Goal: Information Seeking & Learning: Learn about a topic

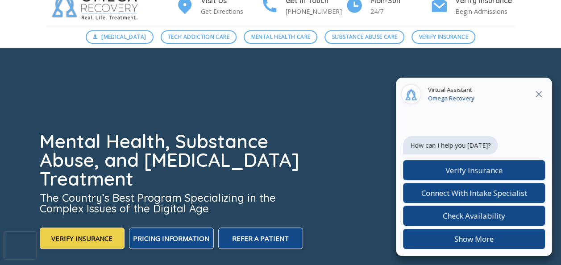
scroll to position [45, 0]
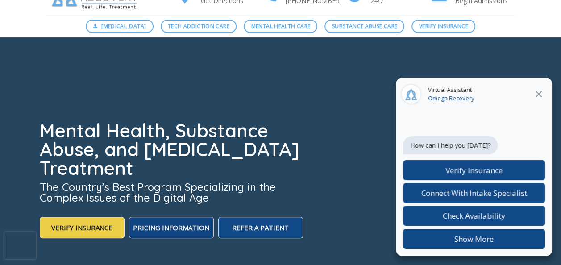
click at [177, 224] on span "Pricing Information" at bounding box center [171, 227] width 76 height 9
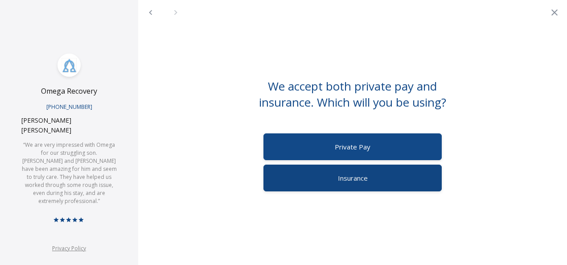
click at [351, 179] on span "Insurance" at bounding box center [353, 177] width 30 height 9
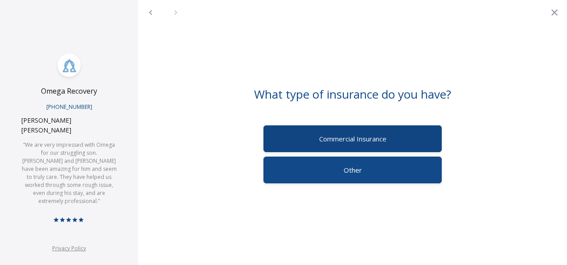
click at [373, 138] on span "Commercial Insurance" at bounding box center [352, 138] width 67 height 9
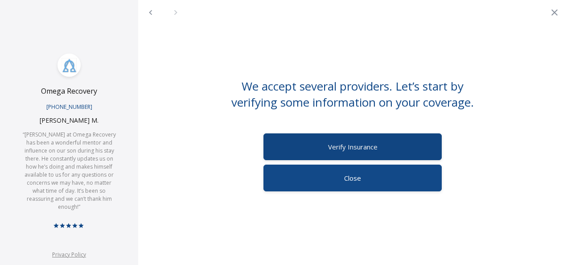
click at [367, 143] on span "Verify Insurance" at bounding box center [353, 146] width 50 height 9
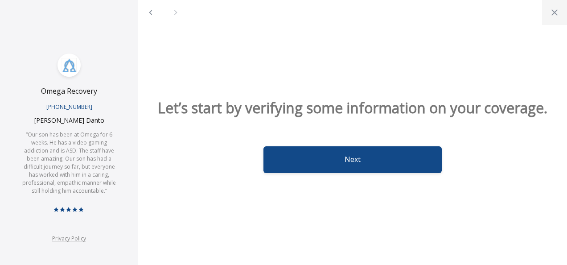
click at [554, 14] on icon "Close" at bounding box center [554, 12] width 11 height 11
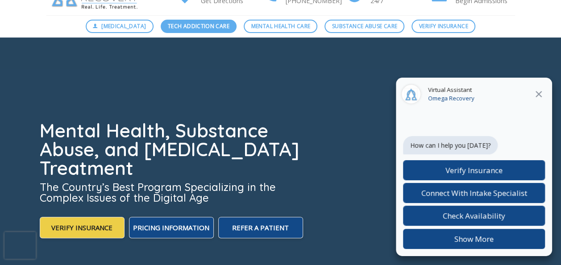
click at [210, 25] on span "Tech Addiction Care" at bounding box center [199, 26] width 62 height 8
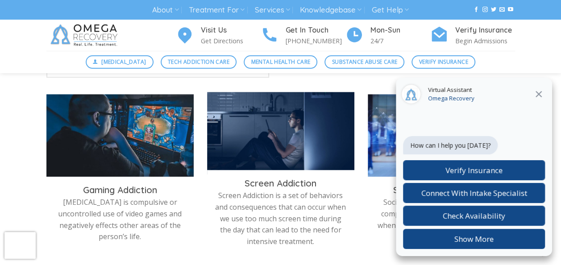
scroll to position [312, 0]
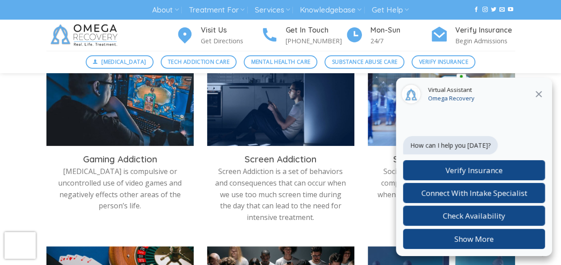
click at [537, 94] on icon at bounding box center [538, 94] width 11 height 11
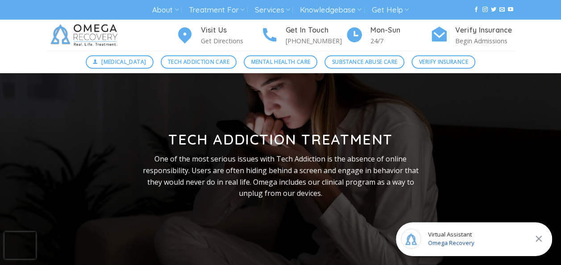
scroll to position [0, 0]
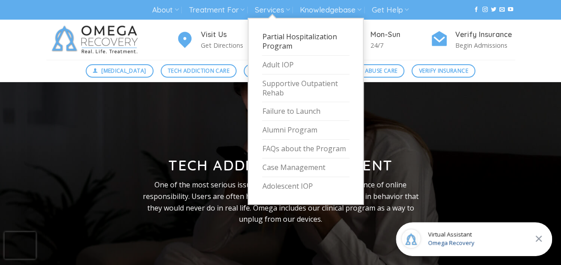
click at [274, 44] on link "Partial Hospitalization Program" at bounding box center [305, 42] width 87 height 28
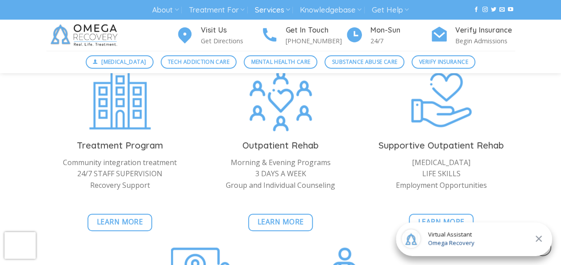
scroll to position [1954, 0]
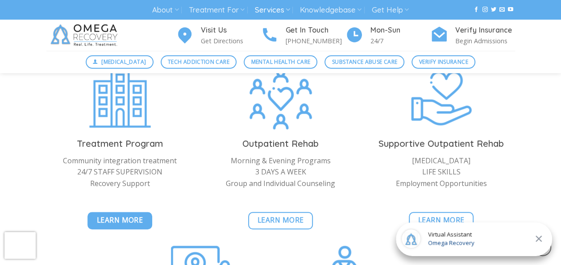
click at [109, 215] on span "Learn More" at bounding box center [120, 220] width 46 height 11
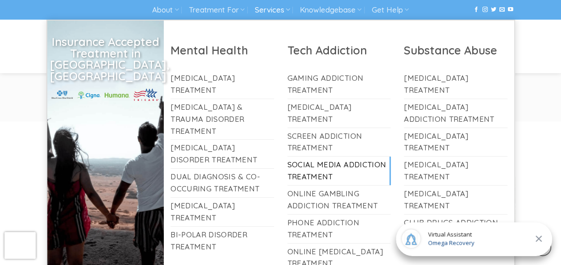
scroll to position [714, 0]
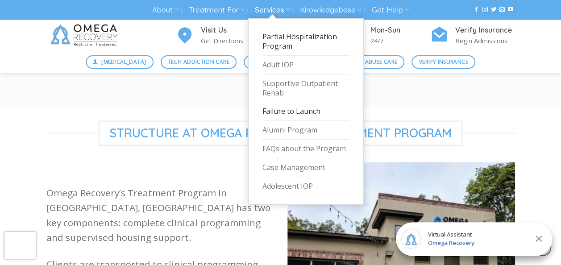
click at [301, 112] on link "Failure to Launch" at bounding box center [305, 111] width 87 height 19
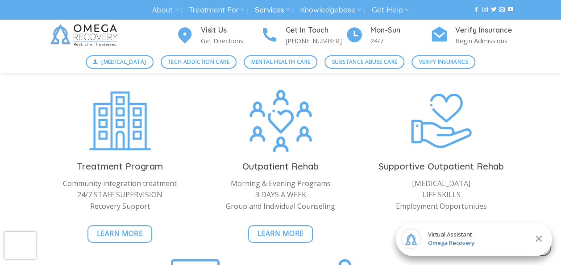
scroll to position [1516, 0]
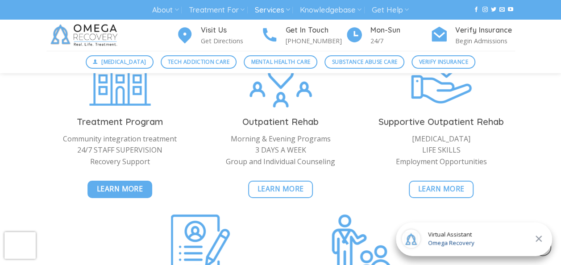
click at [127, 193] on span "Learn More" at bounding box center [120, 188] width 46 height 11
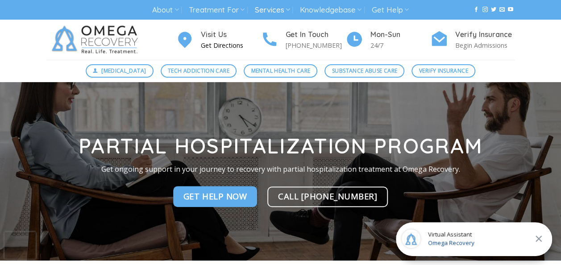
click at [217, 38] on h4 "Visit Us" at bounding box center [231, 35] width 60 height 12
click at [213, 71] on span "Tech Addiction Care" at bounding box center [199, 70] width 62 height 8
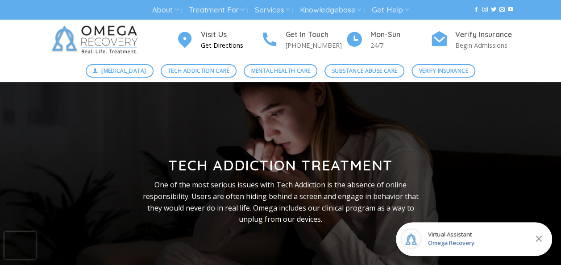
click at [215, 44] on p "Get Directions" at bounding box center [231, 45] width 60 height 10
click at [271, 71] on span "Mental Health Care" at bounding box center [280, 70] width 59 height 8
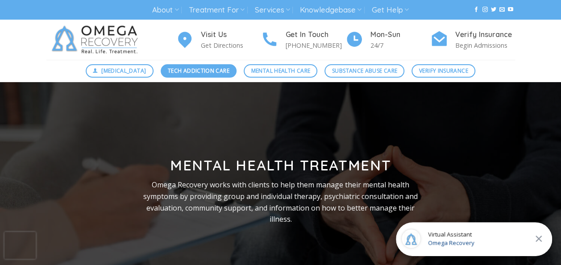
click at [212, 73] on span "Tech Addiction Care" at bounding box center [199, 70] width 62 height 8
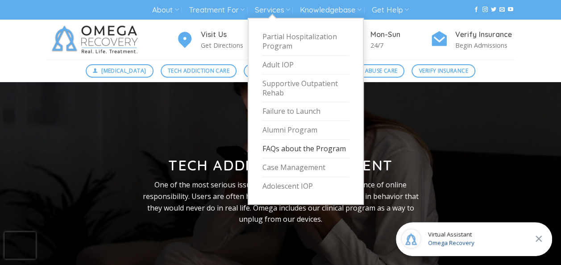
click at [304, 147] on link "FAQs about the Program" at bounding box center [305, 149] width 87 height 19
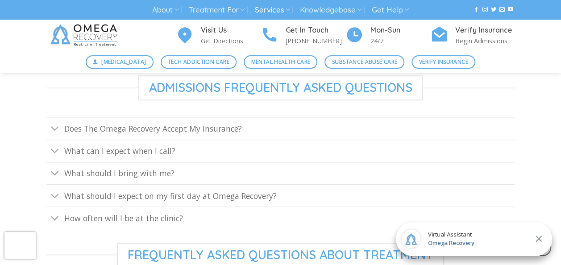
scroll to position [357, 0]
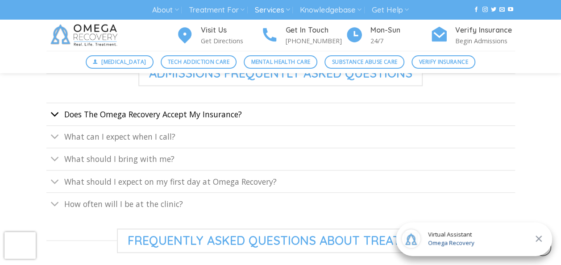
click at [53, 114] on icon "Toggle" at bounding box center [54, 114] width 9 height 17
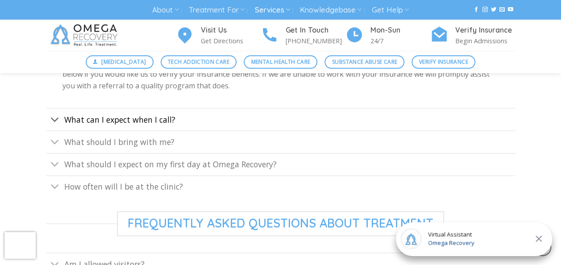
scroll to position [535, 0]
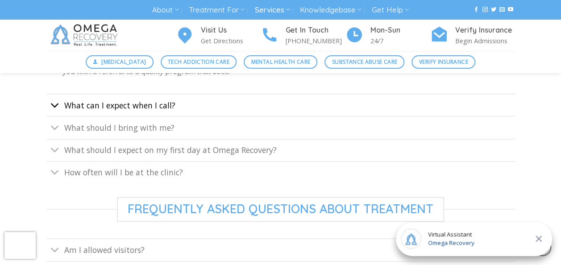
click at [54, 103] on icon "Toggle" at bounding box center [54, 105] width 9 height 17
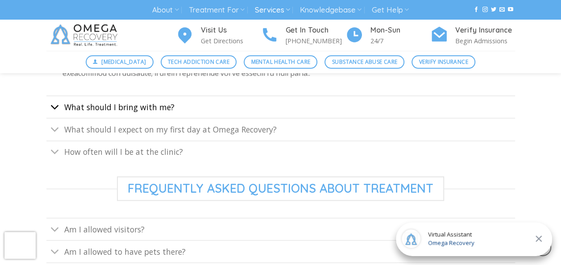
click at [54, 105] on icon "Toggle" at bounding box center [54, 107] width 9 height 17
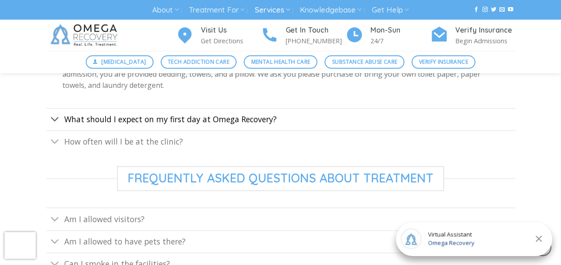
scroll to position [491, 0]
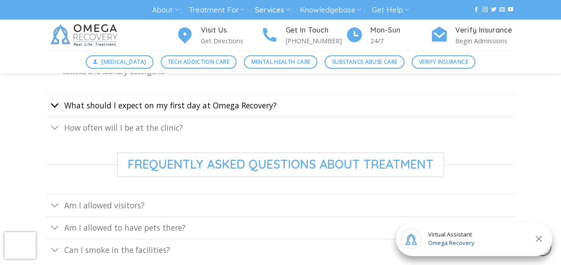
click at [54, 106] on icon "Toggle" at bounding box center [54, 105] width 9 height 17
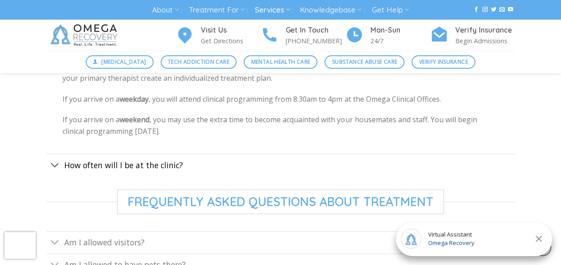
scroll to position [535, 0]
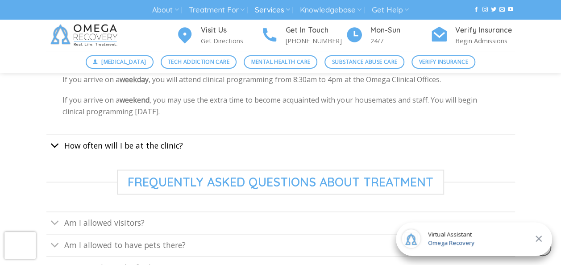
click at [56, 148] on icon "Toggle" at bounding box center [54, 145] width 9 height 17
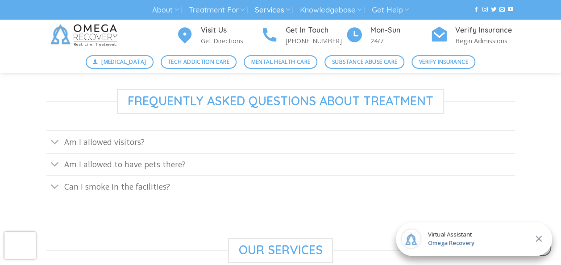
scroll to position [580, 0]
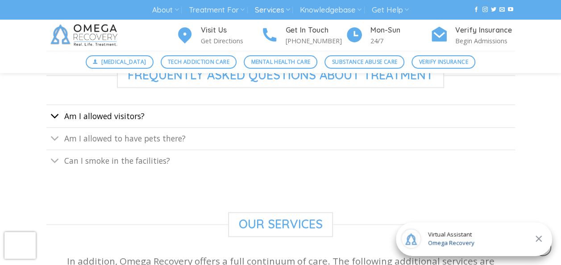
click at [59, 115] on icon "Toggle" at bounding box center [54, 116] width 9 height 17
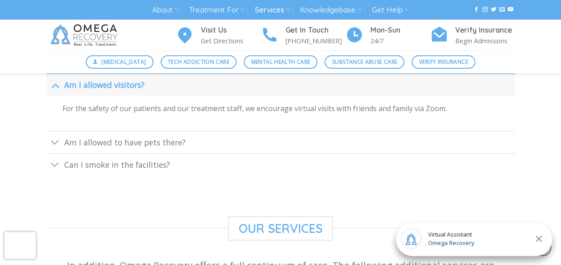
scroll to position [624, 0]
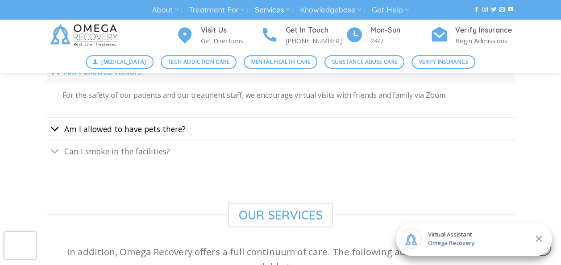
click at [54, 130] on icon "Toggle" at bounding box center [54, 129] width 9 height 17
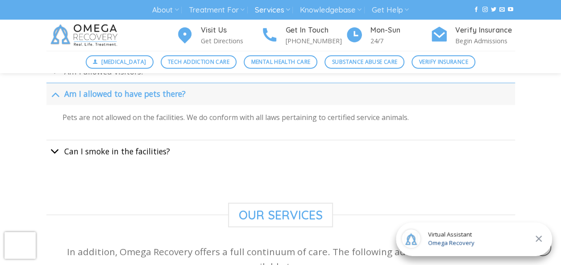
click at [51, 152] on icon "Toggle" at bounding box center [54, 151] width 9 height 17
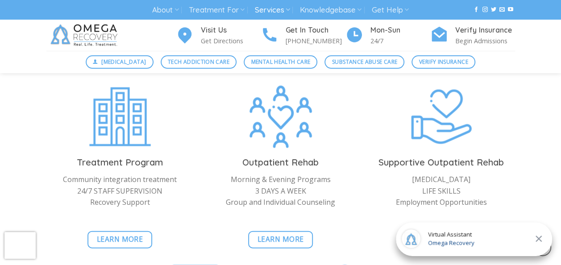
scroll to position [766, 0]
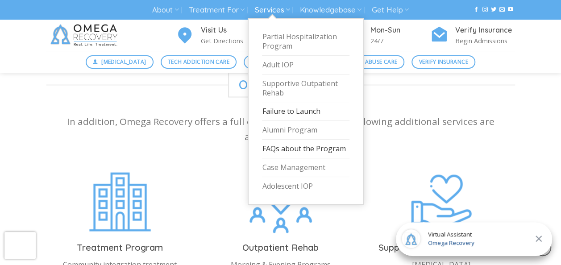
click at [309, 111] on link "Failure to Launch" at bounding box center [305, 111] width 87 height 19
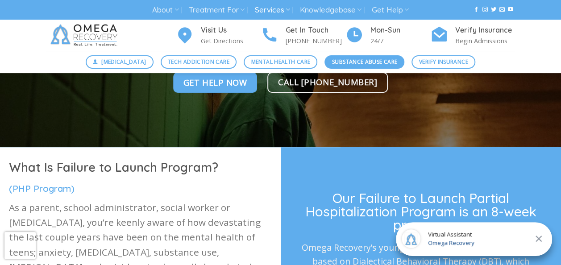
scroll to position [134, 0]
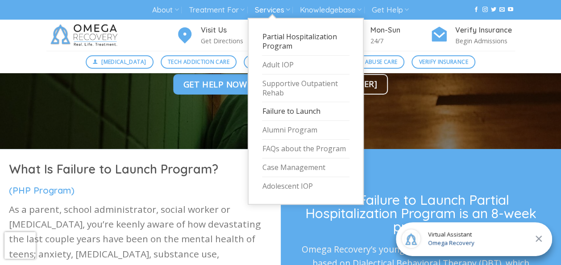
click at [276, 43] on link "Partial Hospitalization Program" at bounding box center [305, 42] width 87 height 28
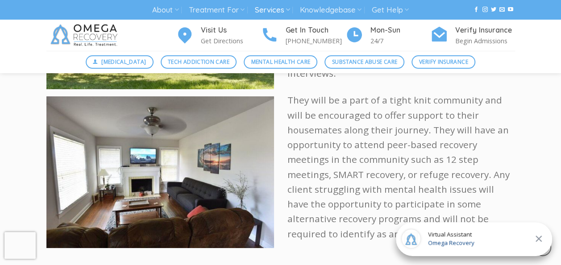
scroll to position [1338, 0]
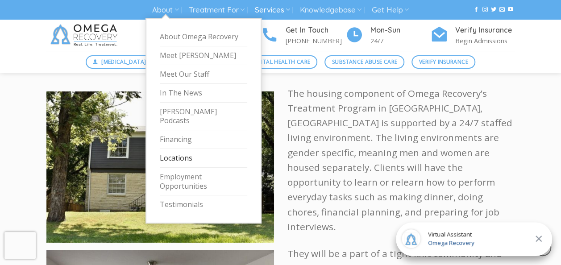
click at [179, 149] on link "Locations" at bounding box center [203, 158] width 87 height 19
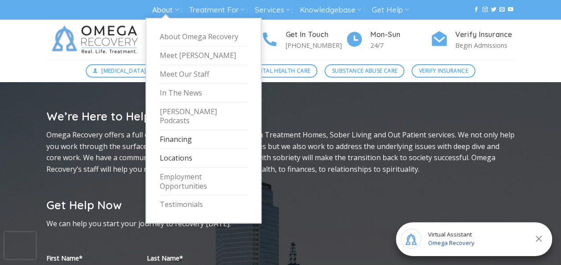
click at [172, 131] on link "Financing" at bounding box center [203, 139] width 87 height 19
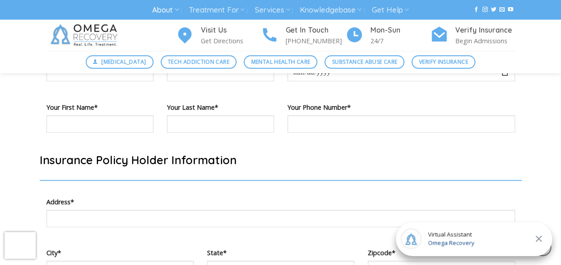
scroll to position [535, 0]
